Goal: Check status: Check status

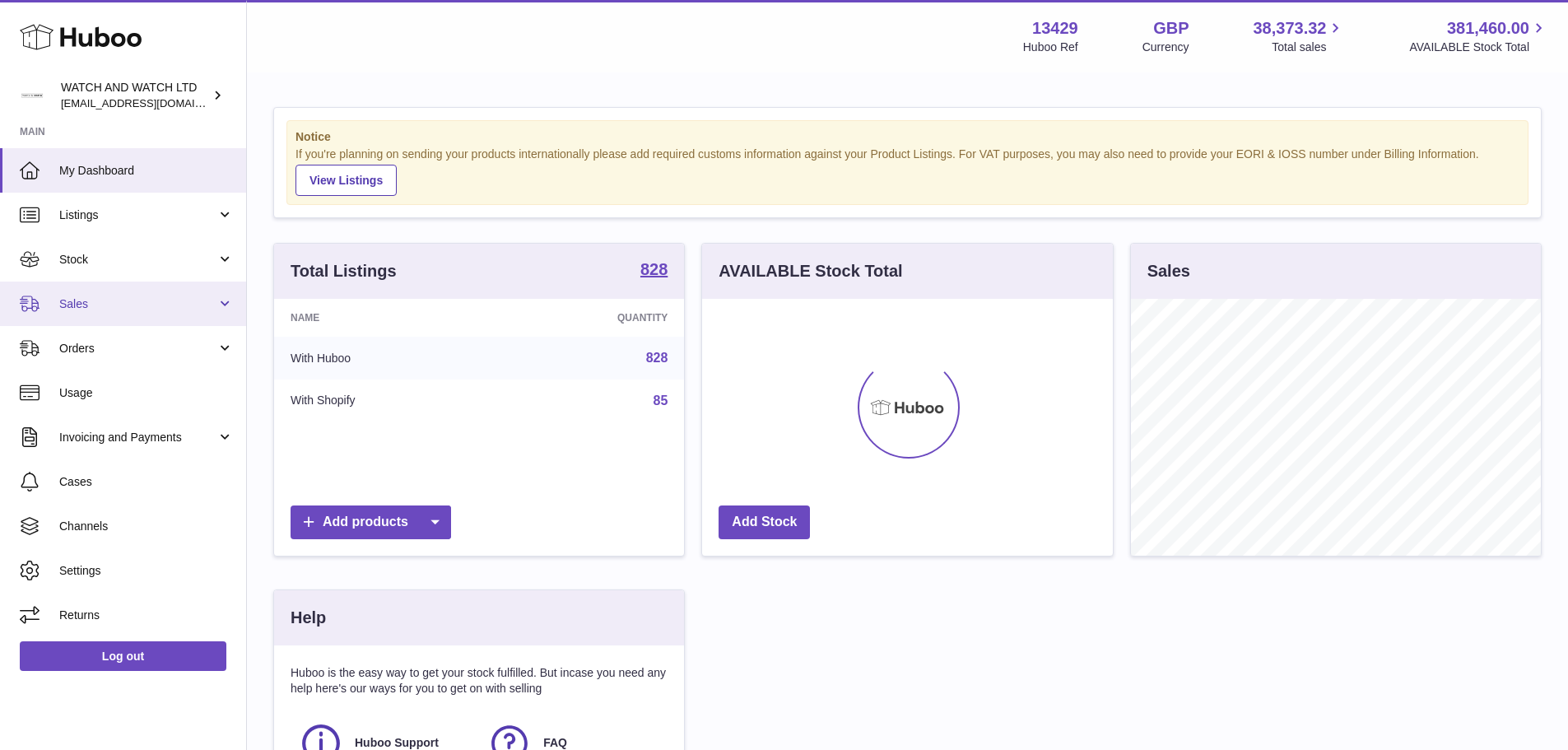
scroll to position [257, 410]
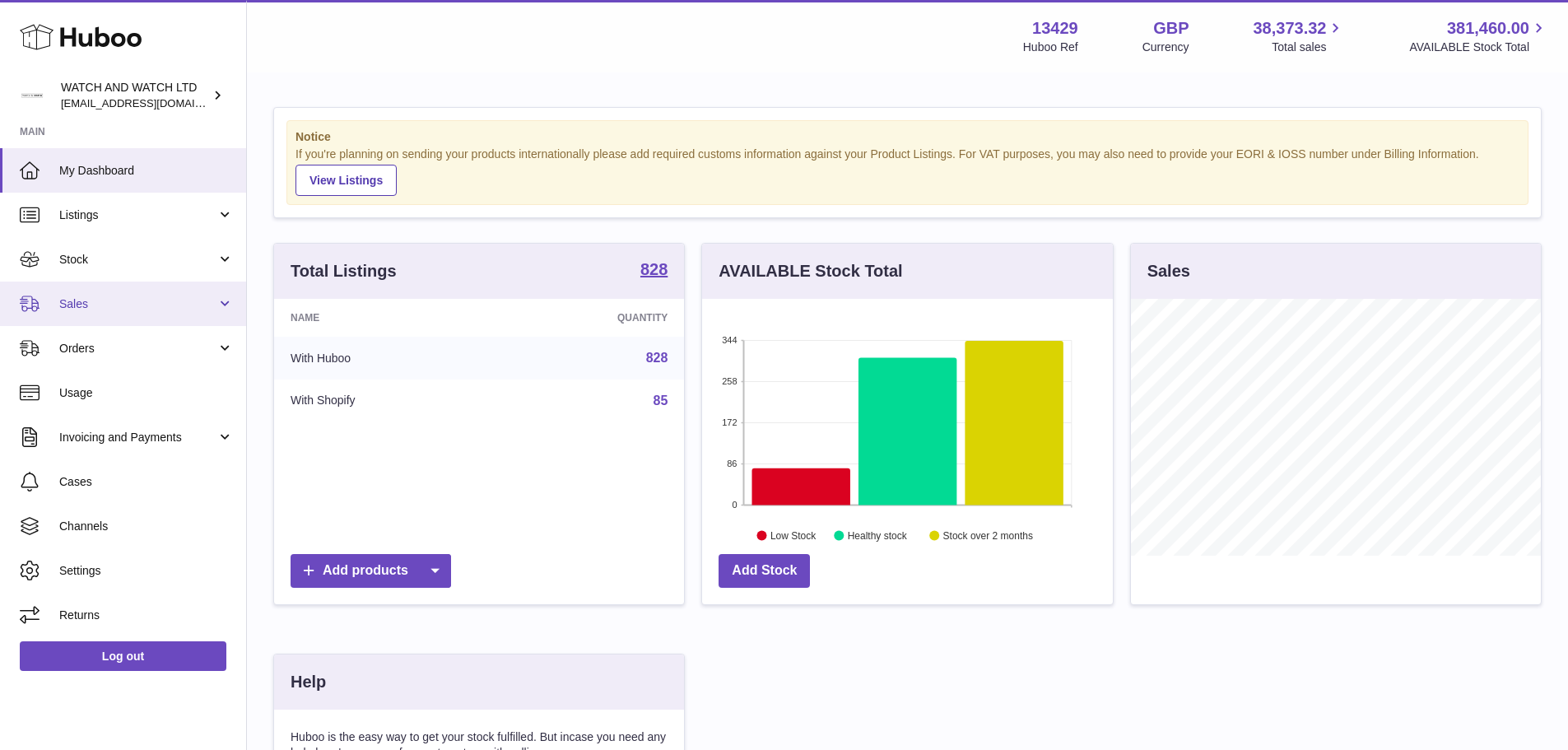
click at [102, 291] on link "Sales" at bounding box center [122, 304] width 246 height 45
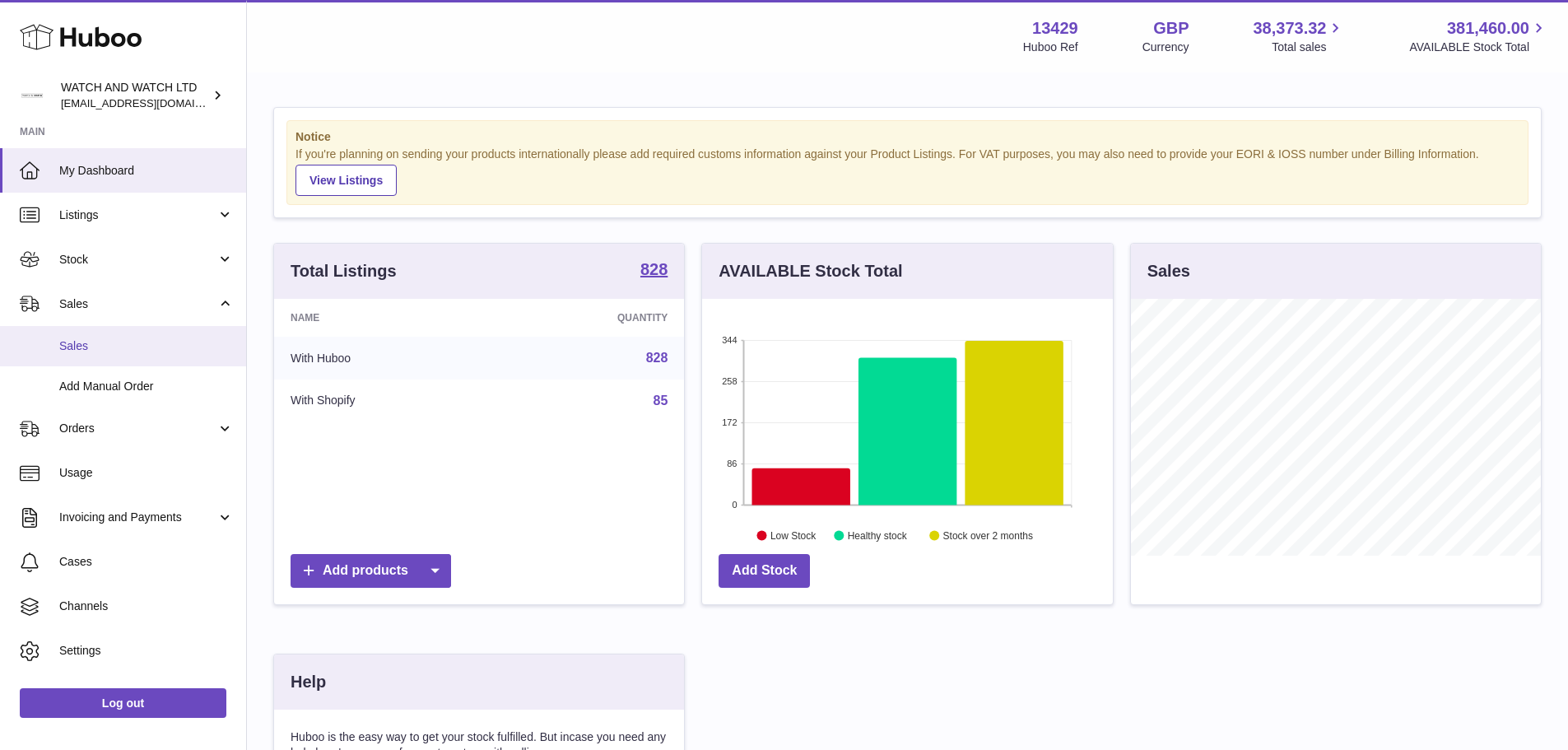
click at [117, 339] on span "Sales" at bounding box center [146, 346] width 175 height 16
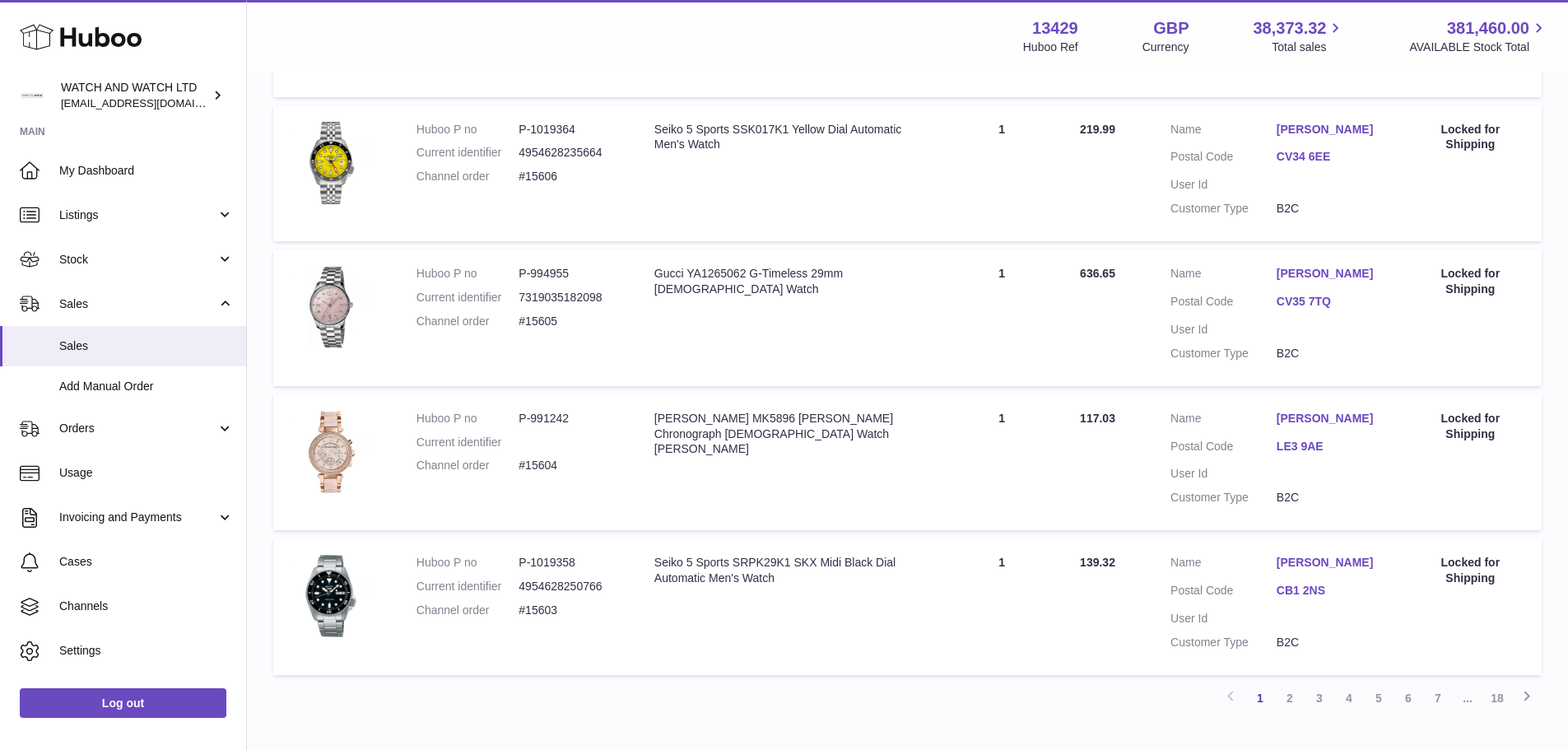
scroll to position [1312, 0]
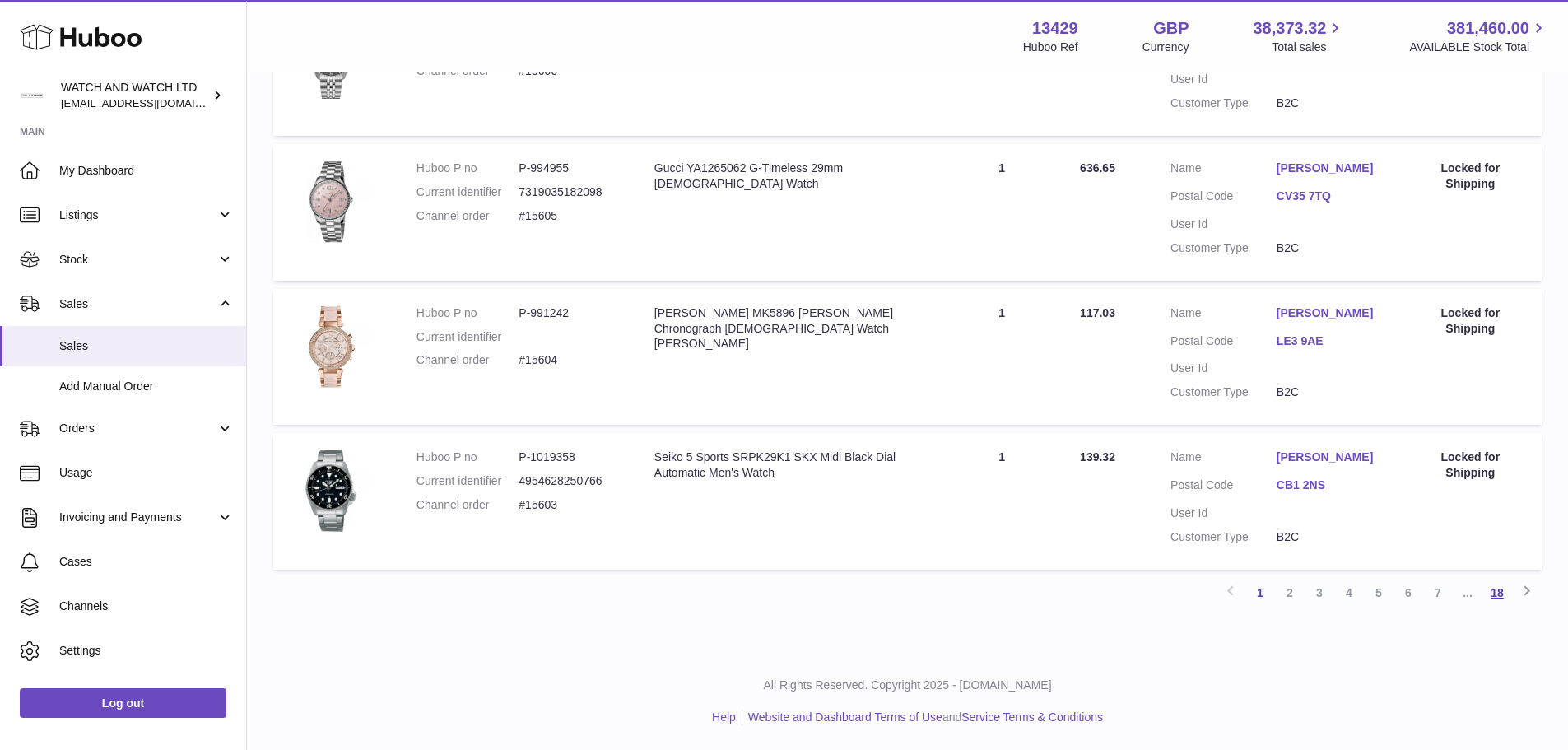
click at [1504, 589] on link "18" at bounding box center [1497, 593] width 30 height 30
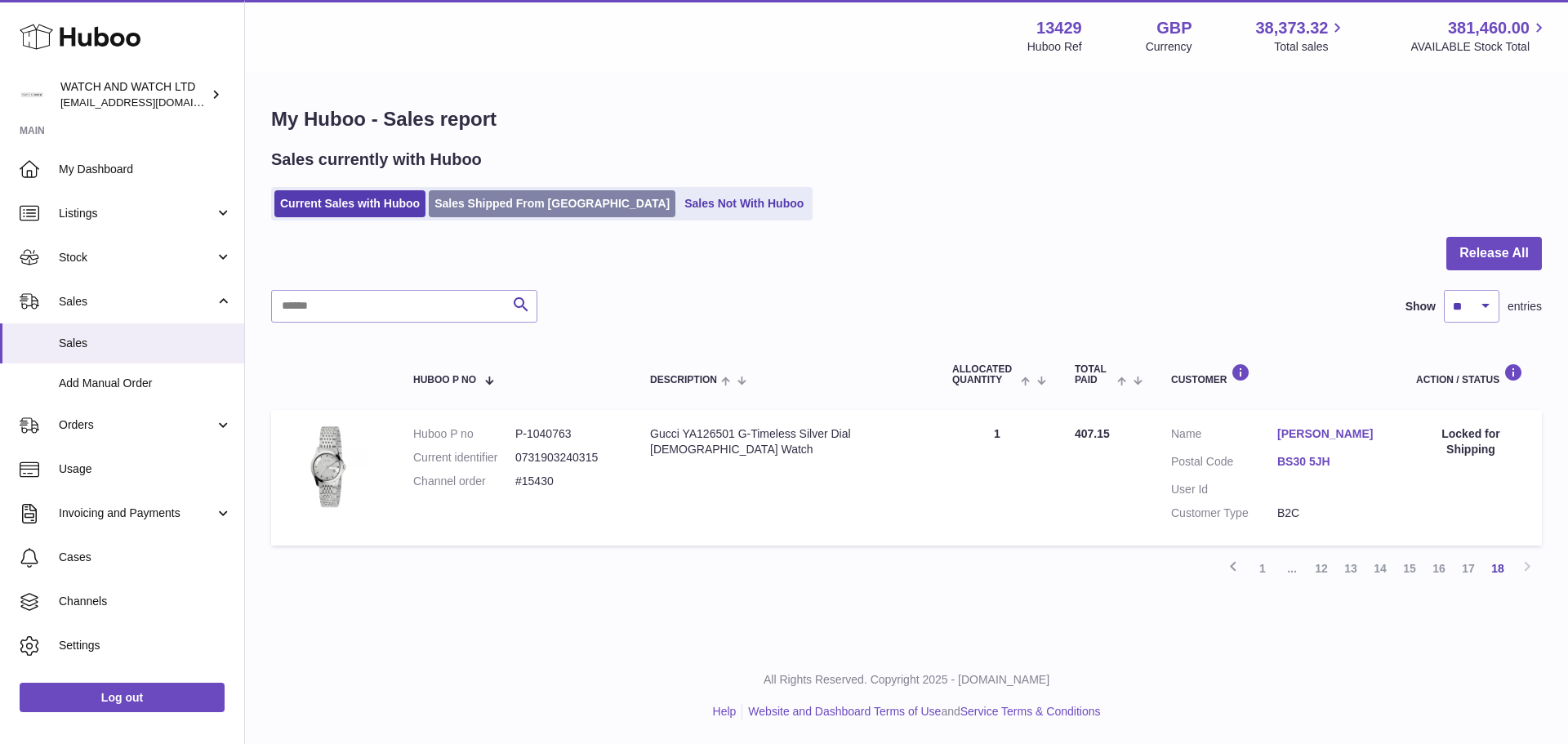
click at [555, 217] on link "Sales Shipped From [GEOGRAPHIC_DATA]" at bounding box center [552, 204] width 246 height 27
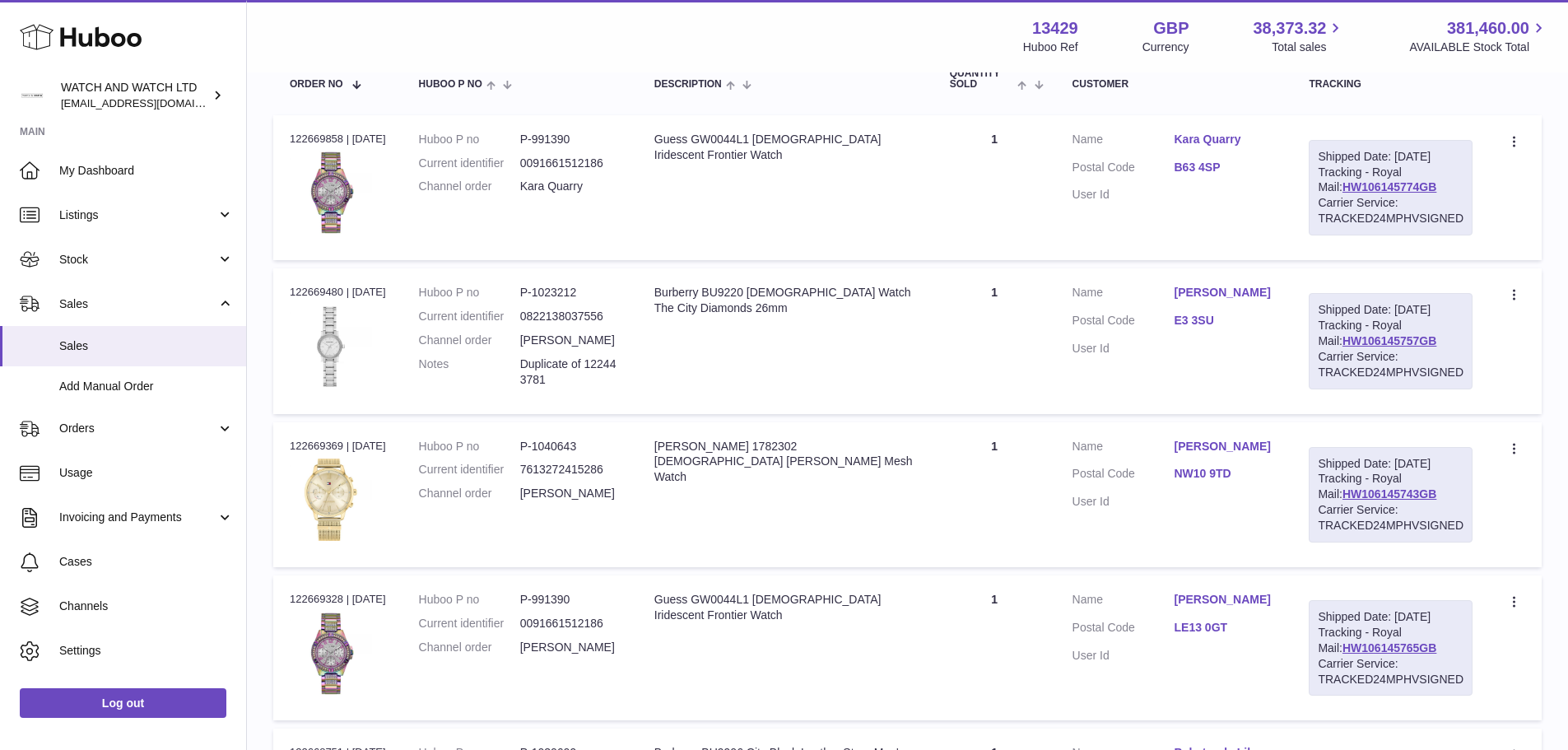
scroll to position [247, 0]
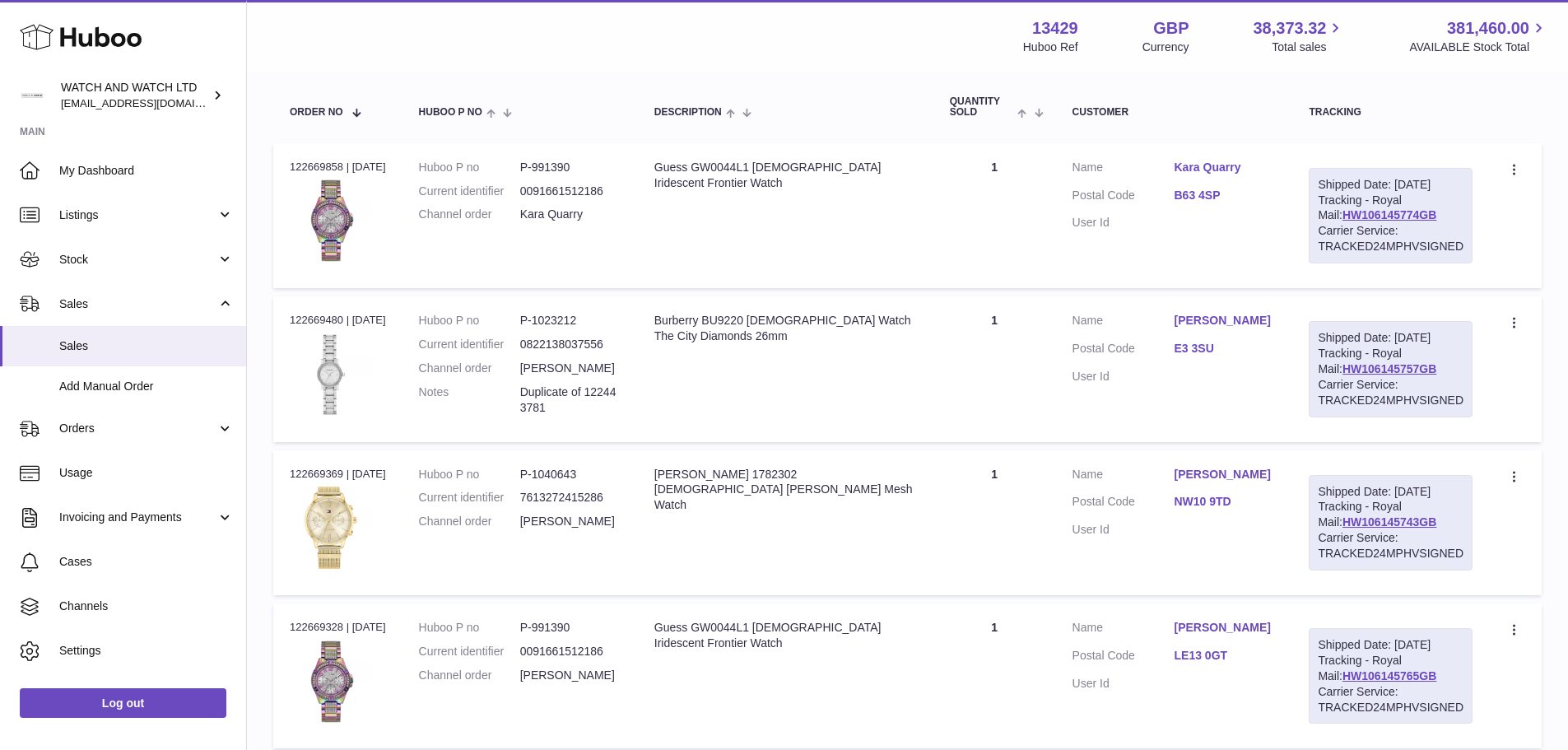
click at [961, 272] on td "Quantity 1" at bounding box center [995, 215] width 122 height 145
click at [858, 100] on th "Description" at bounding box center [785, 107] width 295 height 55
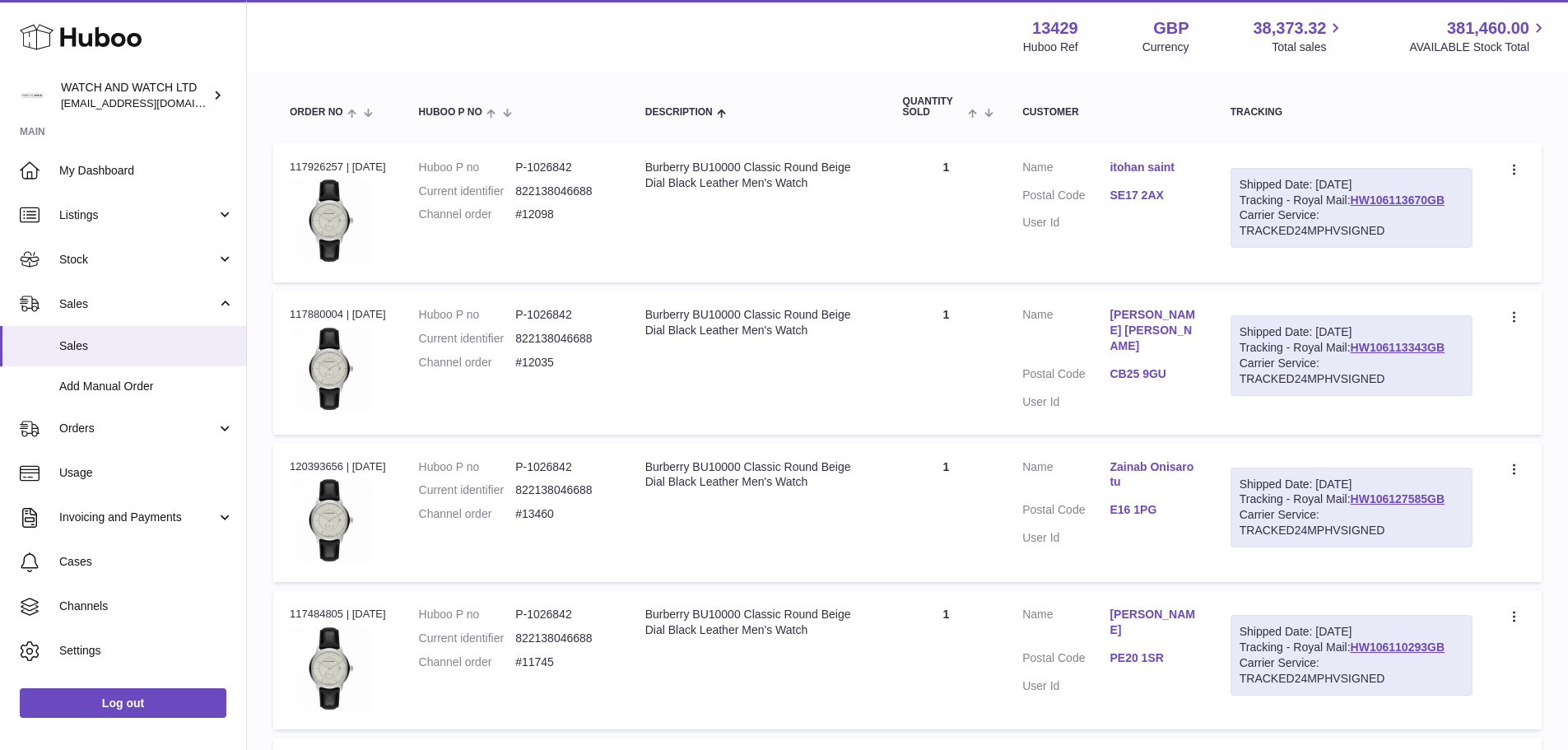
click at [750, 393] on td "Description Burberry BU10000 Classic Round Beige Dial Black Leather Men's Watch" at bounding box center [757, 362] width 257 height 143
